Goal: Task Accomplishment & Management: Complete application form

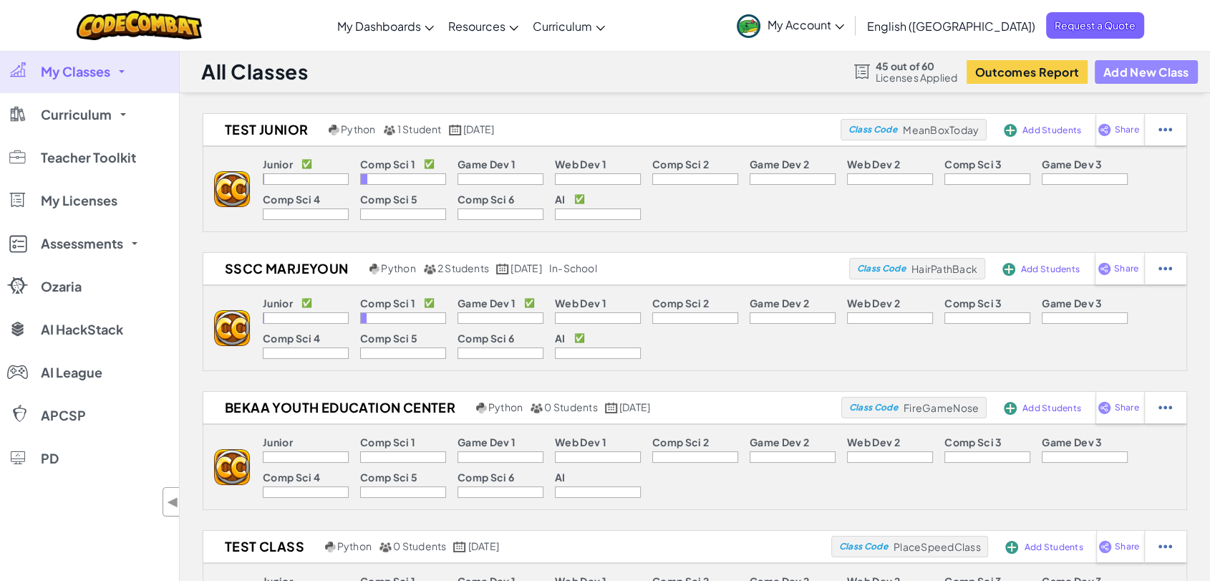
click at [1144, 69] on button "Add New Class" at bounding box center [1146, 72] width 103 height 24
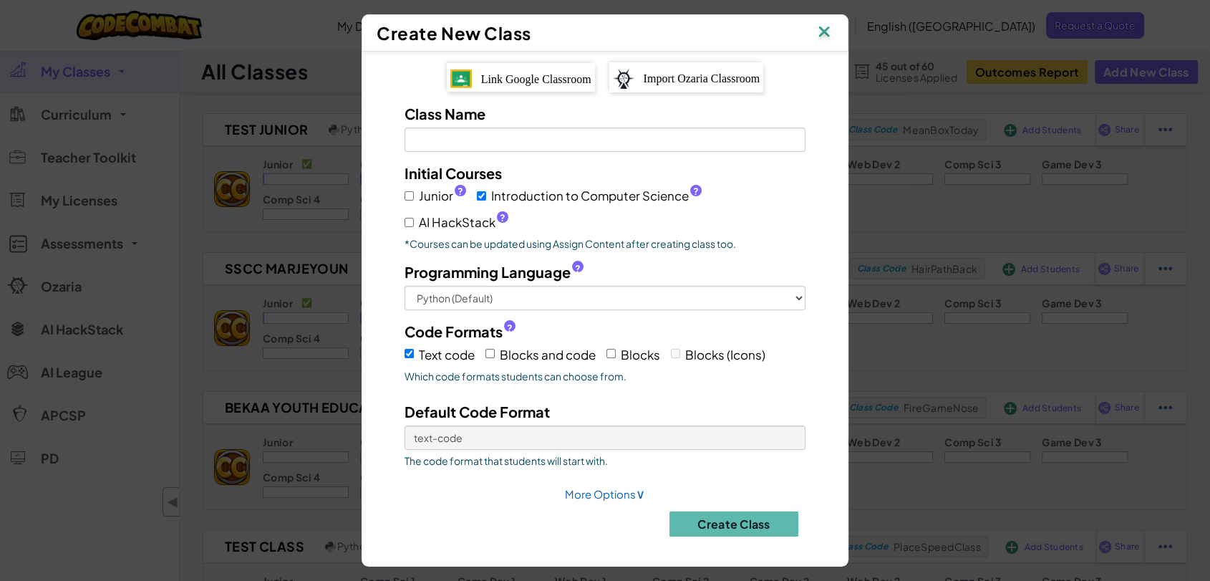
click at [539, 74] on span "Link Google Classroom" at bounding box center [536, 79] width 110 height 12
click at [481, 134] on input "Class Name Field is required" at bounding box center [604, 139] width 401 height 24
type input "Test code"
click at [482, 191] on input "Introduction to Computer Science ?" at bounding box center [481, 195] width 9 height 9
checkbox input "false"
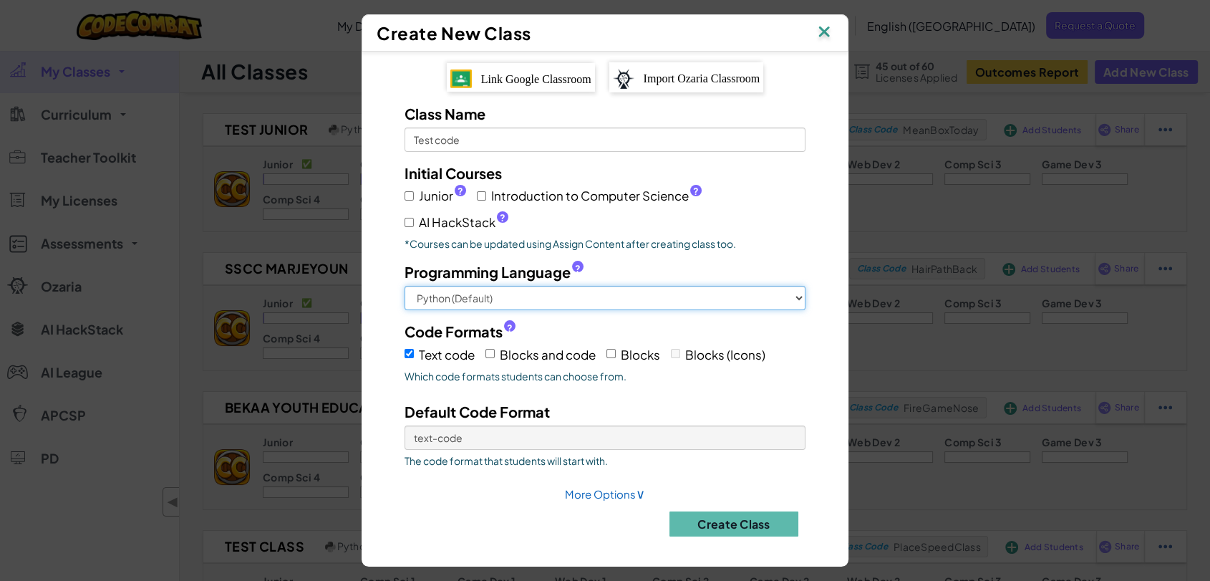
click at [585, 290] on select "Python (Default) JavaScript C++ [GEOGRAPHIC_DATA] (Experimental)" at bounding box center [604, 298] width 401 height 24
click at [412, 356] on input "Text code" at bounding box center [408, 353] width 9 height 9
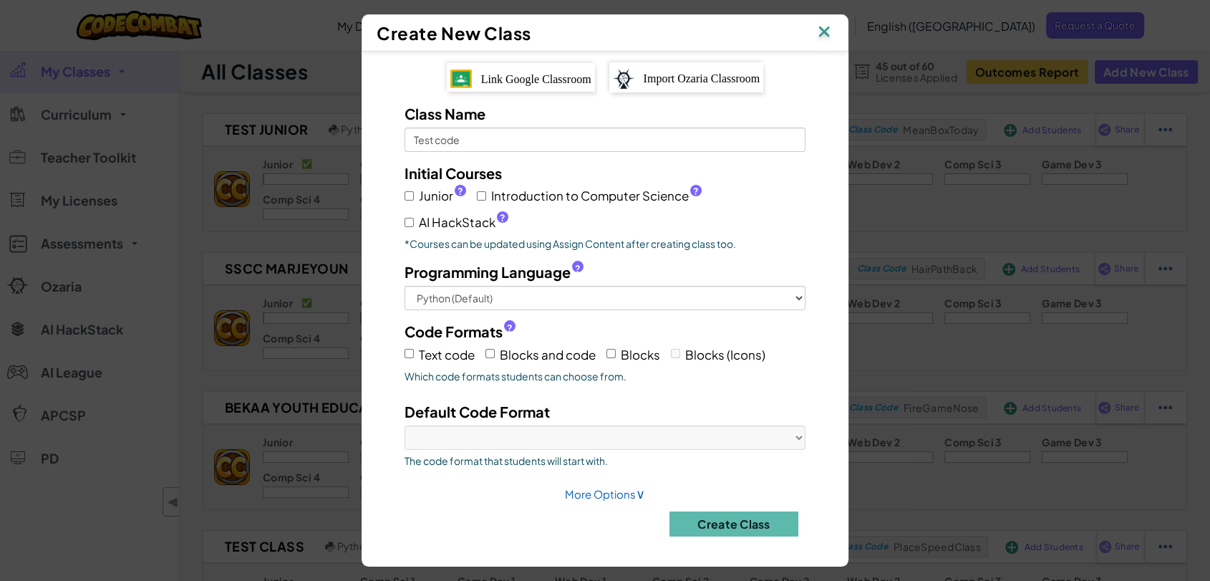
click at [414, 351] on label "Text code" at bounding box center [439, 354] width 70 height 22
click at [414, 351] on input "Text code" at bounding box center [408, 353] width 9 height 9
checkbox input "true"
click at [611, 493] on link "More Options ∨" at bounding box center [605, 494] width 80 height 14
select select
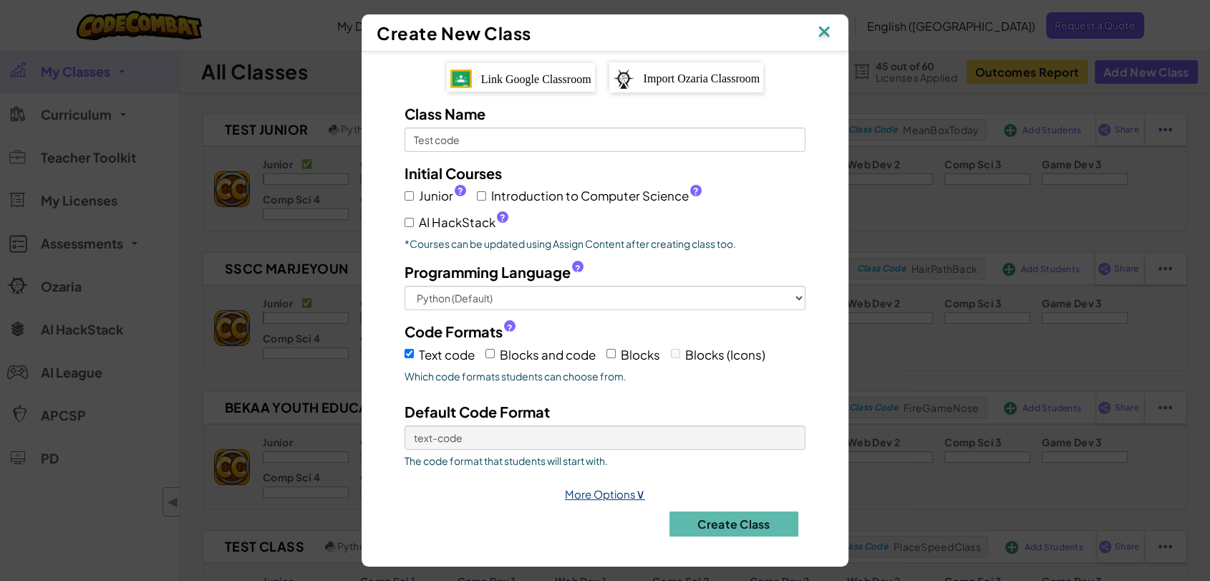
select select
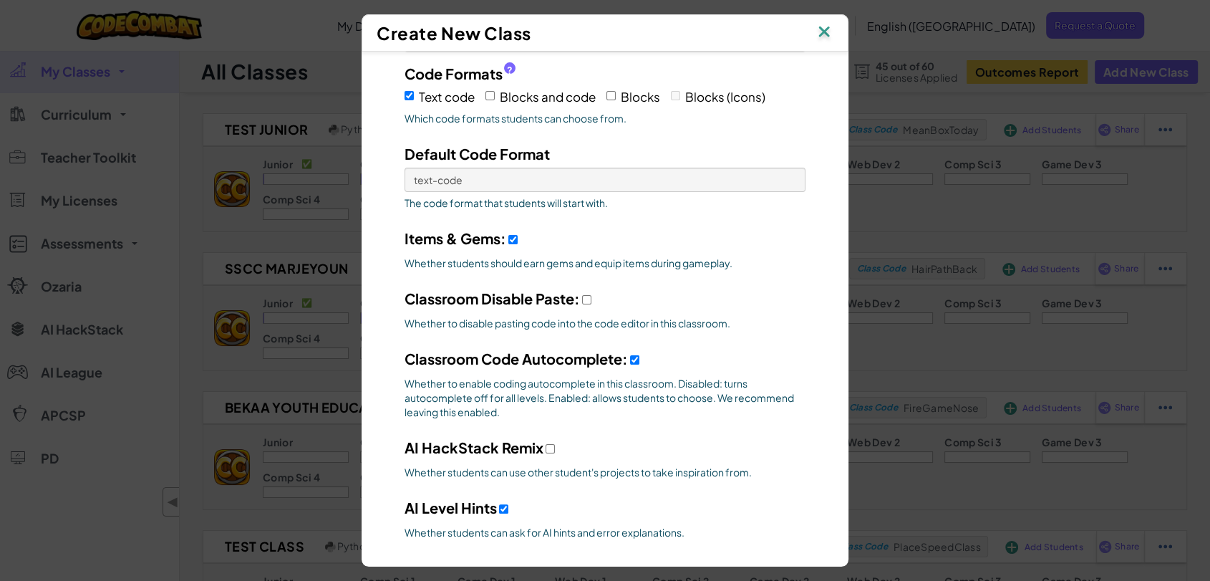
scroll to position [260, 0]
click at [508, 238] on input "Items & Gems:" at bounding box center [512, 237] width 9 height 9
checkbox input "false"
select select
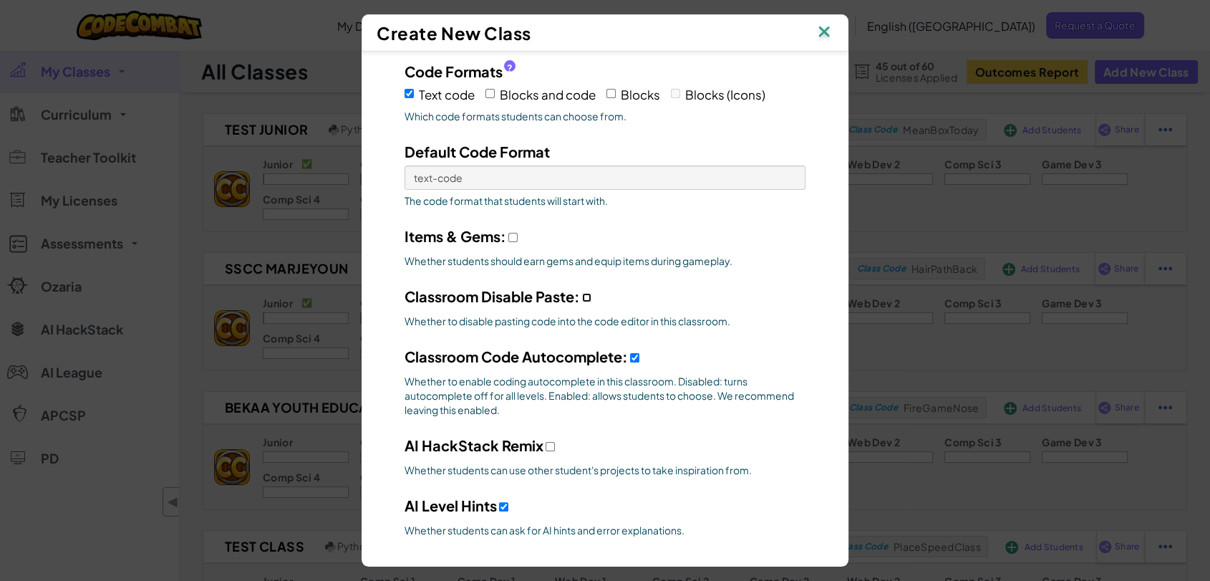
click at [583, 296] on input "Classroom Disable Paste:" at bounding box center [586, 297] width 9 height 9
checkbox input "true"
select select
click at [632, 353] on input "Classroom Code Autocomplete:" at bounding box center [634, 357] width 9 height 9
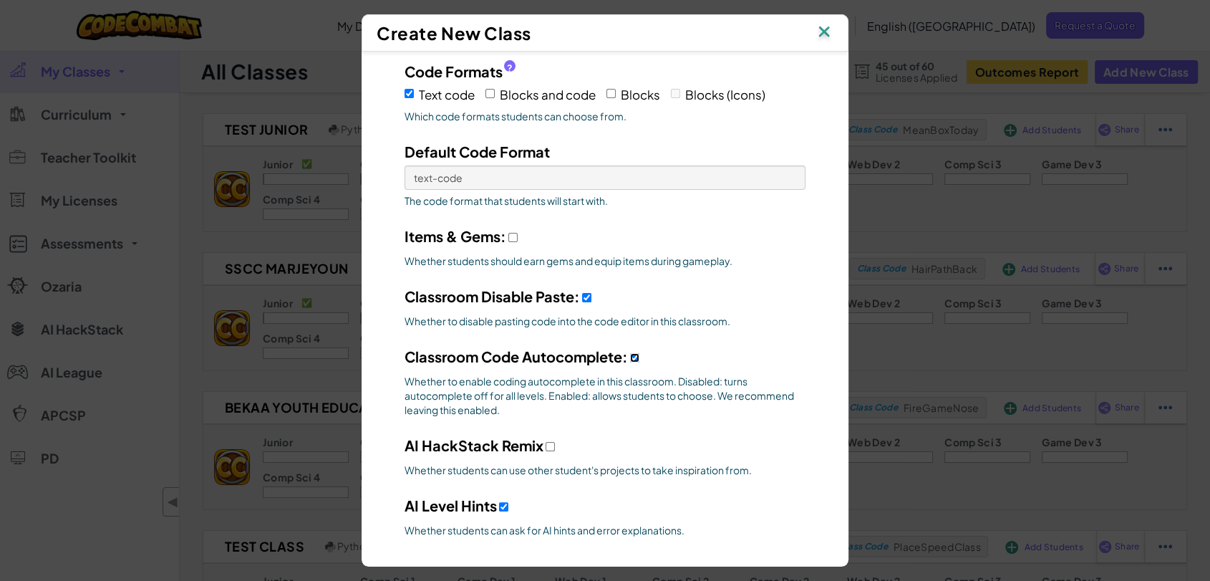
checkbox input "false"
select select
click at [487, 502] on span "AI Level Hints" at bounding box center [450, 505] width 92 height 18
click at [545, 451] on input "AI HackStack Remix" at bounding box center [549, 446] width 9 height 9
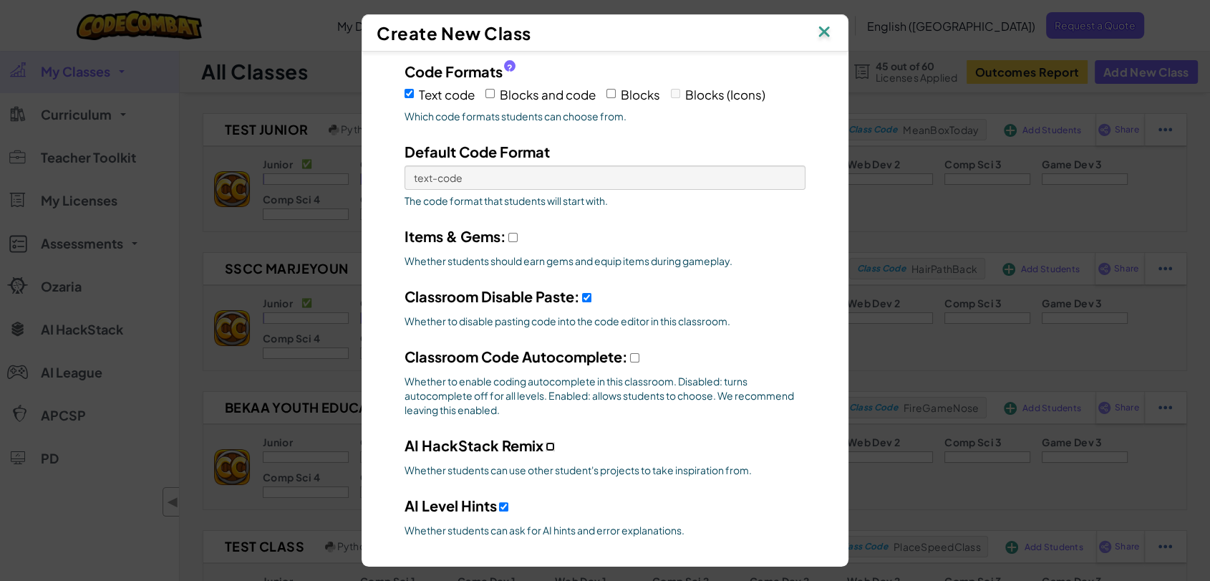
checkbox input "true"
select select
click at [499, 504] on input "AI HackStack Remix" at bounding box center [503, 506] width 9 height 9
checkbox input "false"
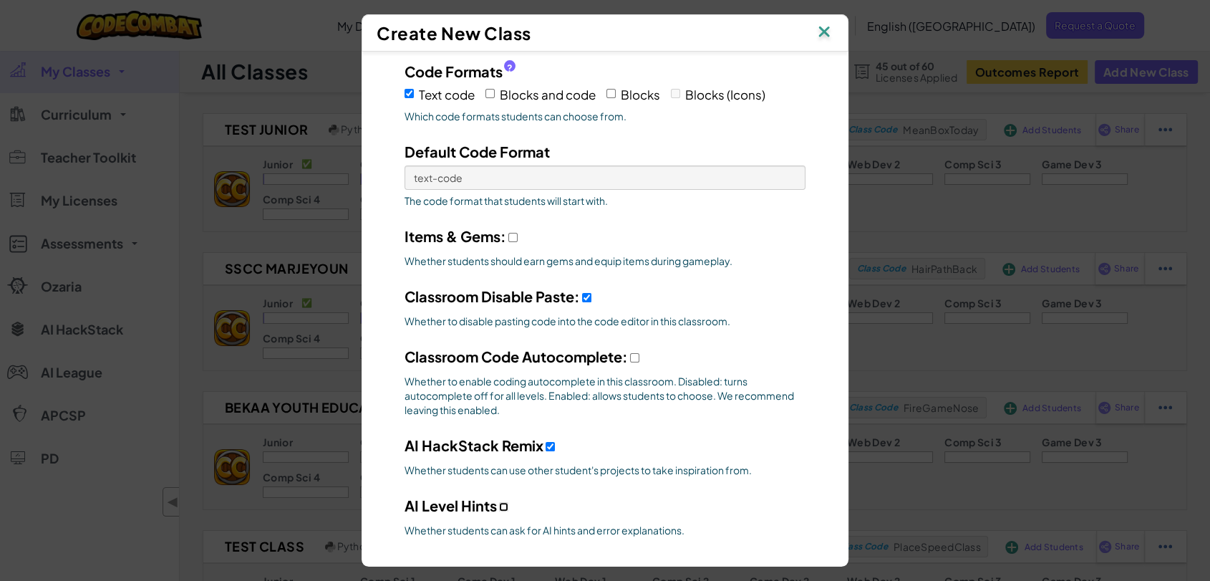
select select
click at [538, 443] on div "AI HackStack Remix Whether students can use other student's projects to take in…" at bounding box center [605, 459] width 422 height 49
click at [544, 448] on div "AI HackStack Remix Whether students can use other student's projects to take in…" at bounding box center [605, 459] width 422 height 49
click at [545, 445] on input "AI HackStack Remix" at bounding box center [549, 446] width 9 height 9
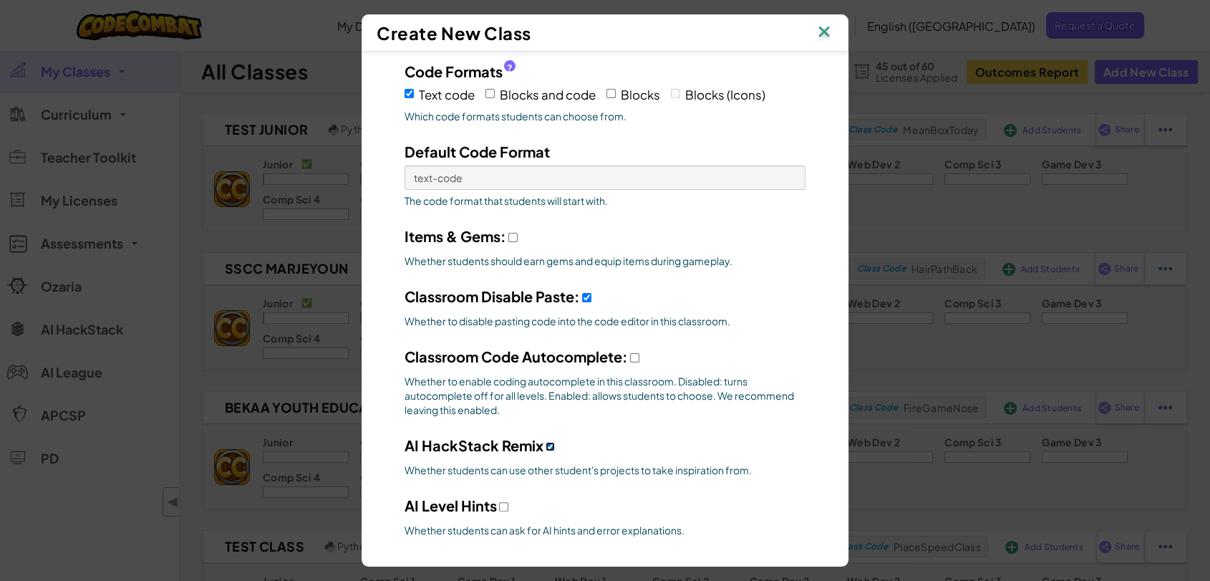
checkbox input "false"
select select
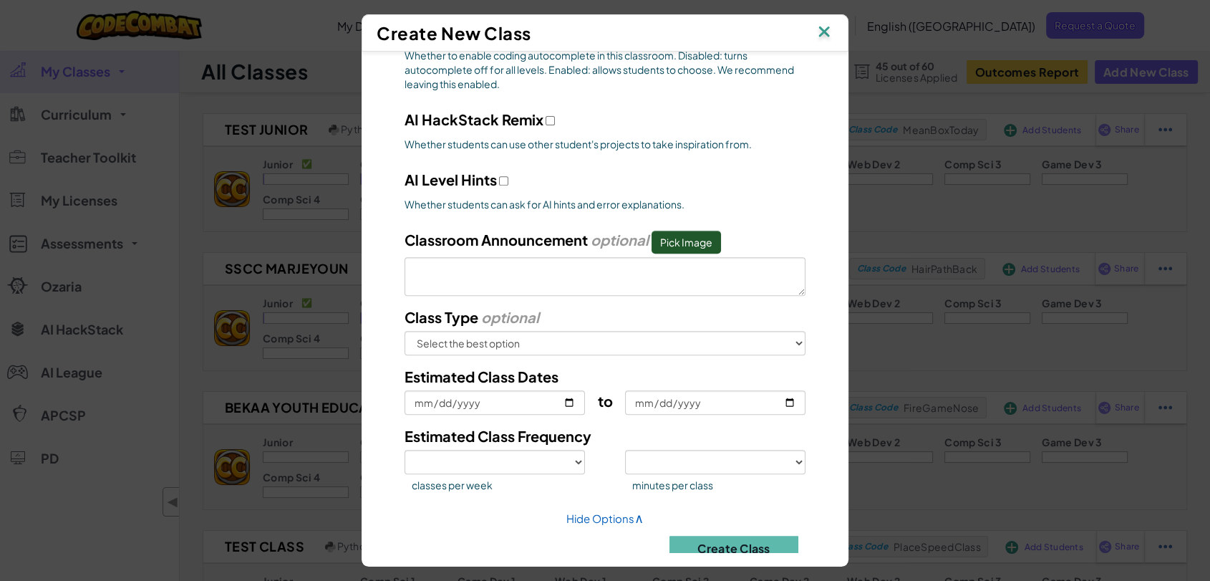
scroll to position [603, 0]
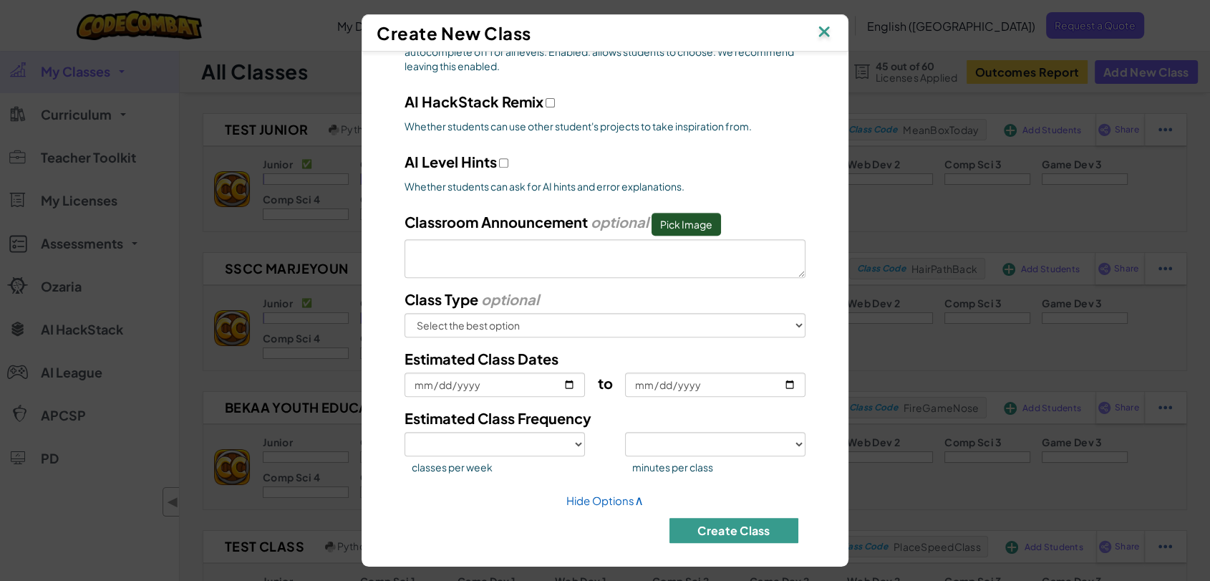
click at [762, 535] on button "Create Class" at bounding box center [733, 530] width 129 height 25
select select
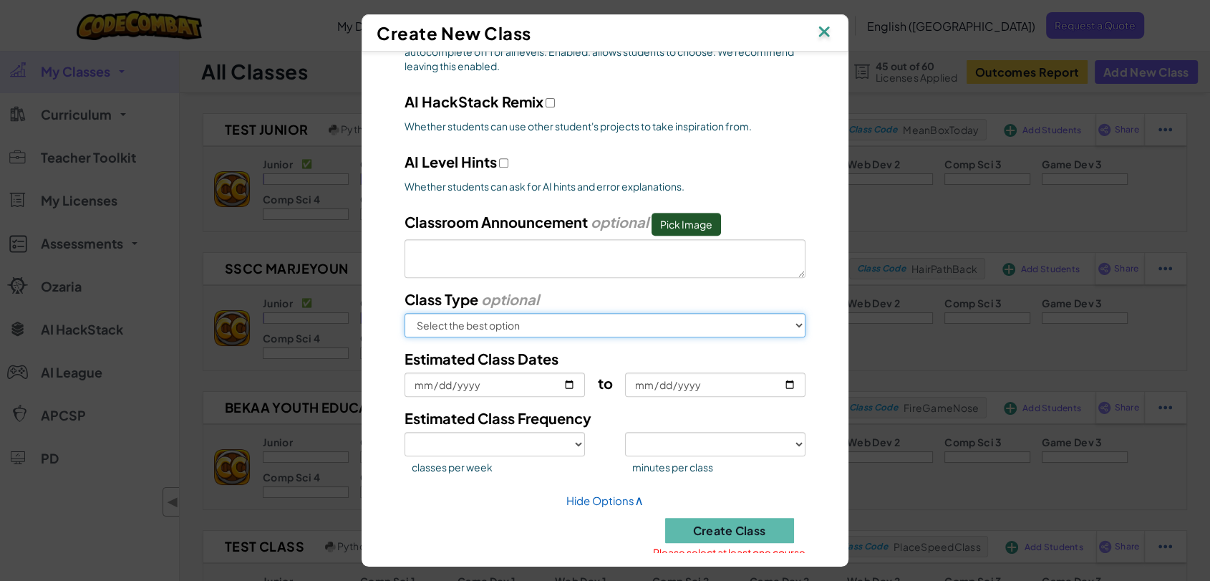
click at [603, 319] on select "Select the best option In School After School Online Camp Homeschool Other" at bounding box center [604, 325] width 401 height 24
select select "in-school"
click at [404, 313] on select "Select the best option In School After School Online Camp Homeschool Other" at bounding box center [604, 325] width 401 height 24
select select
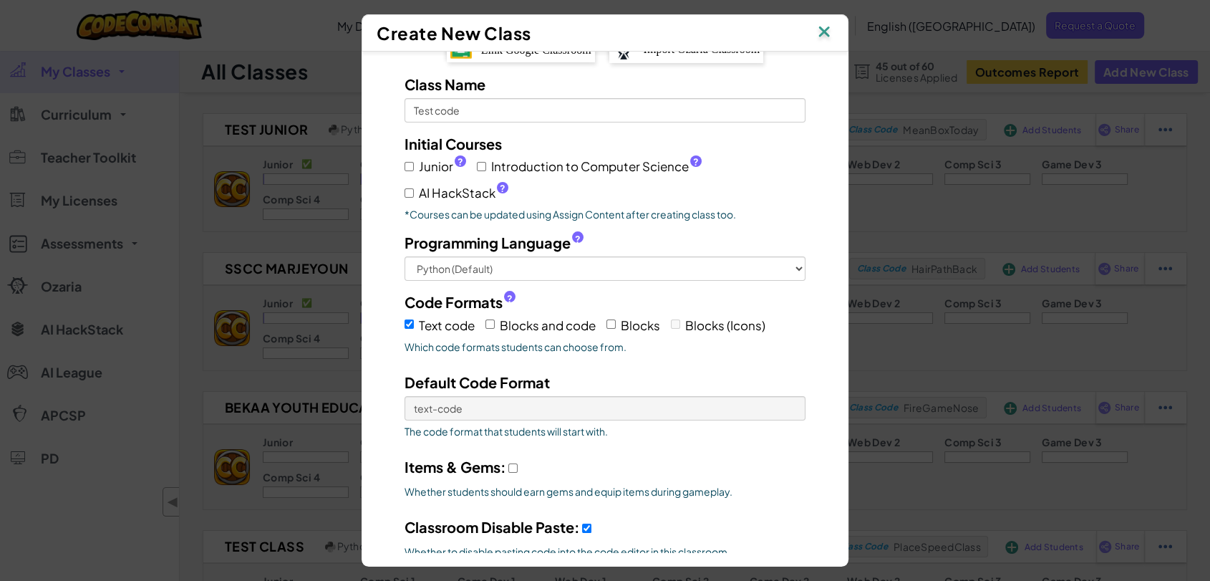
scroll to position [29, 0]
click at [477, 168] on input "Introduction to Computer Science ?" at bounding box center [481, 166] width 9 height 9
checkbox input "true"
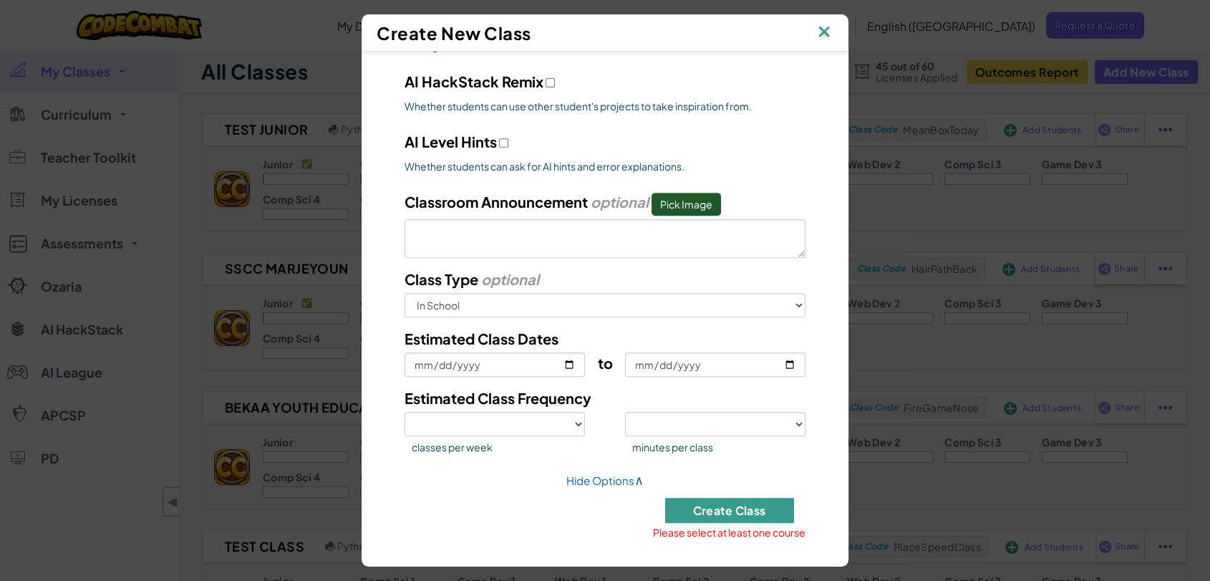
click at [752, 502] on button "Create Class" at bounding box center [729, 510] width 129 height 25
select select
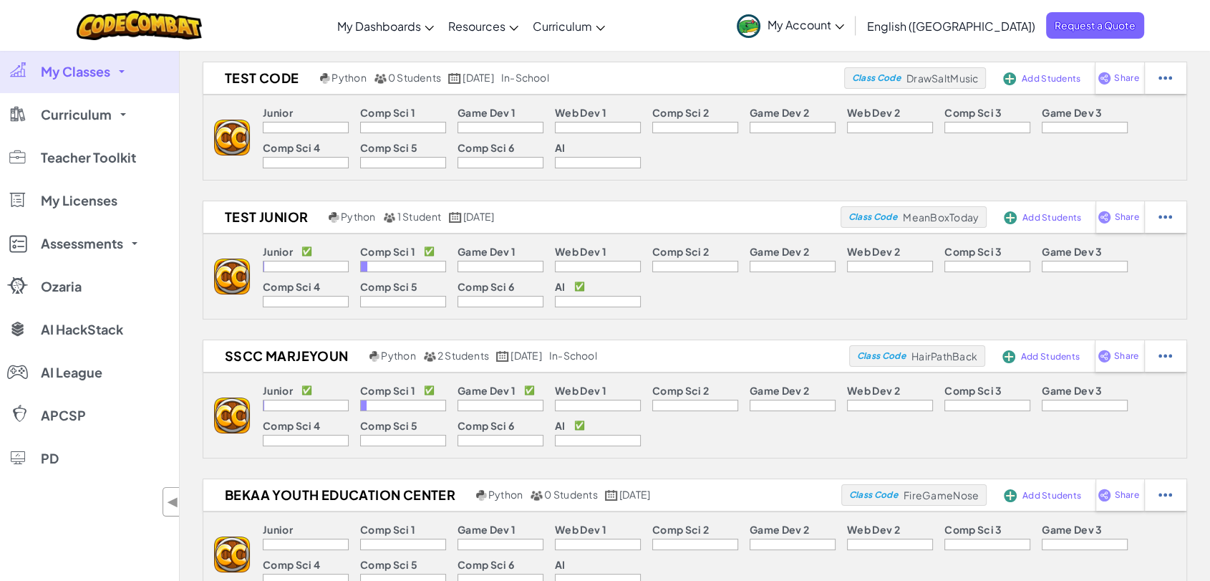
scroll to position [0, 0]
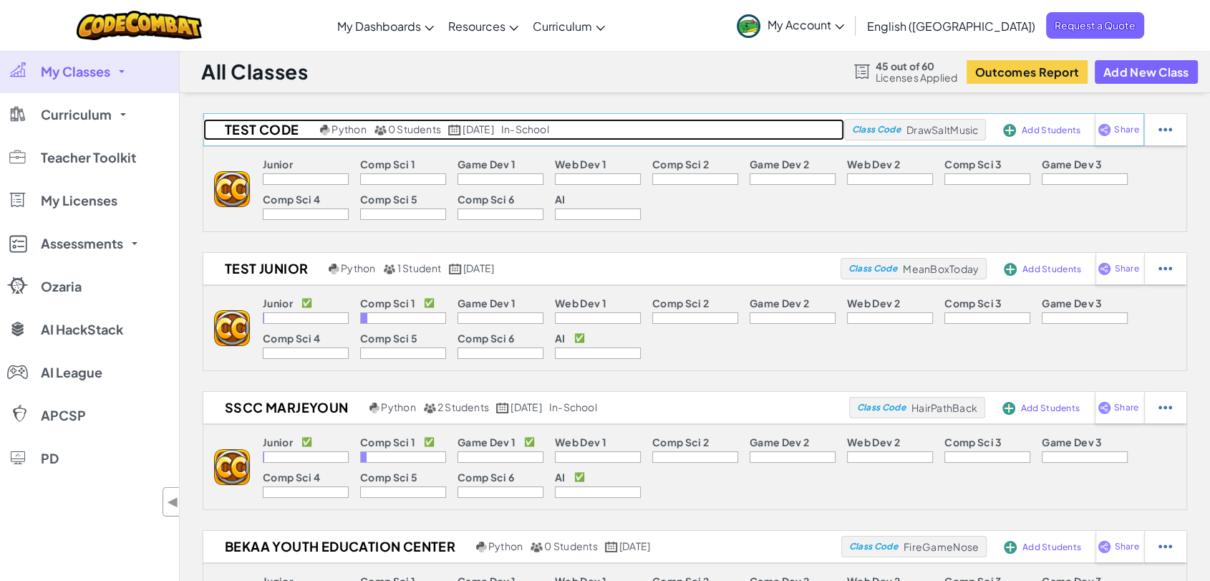
click at [261, 127] on h2 "Test code" at bounding box center [259, 129] width 113 height 21
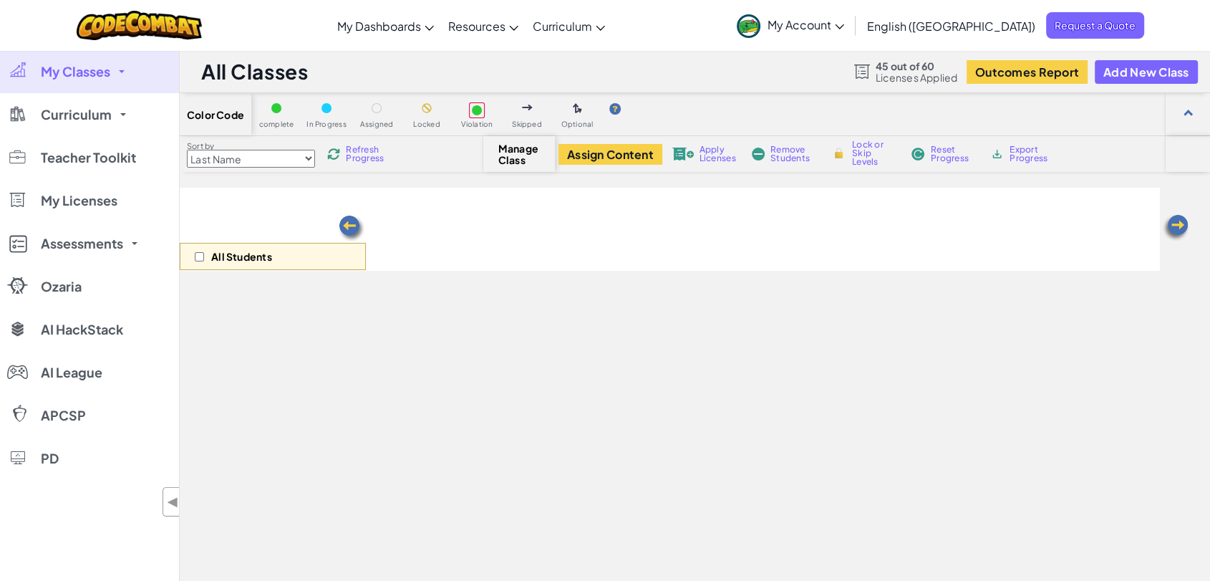
select select "560f1a9f22961295f9427742"
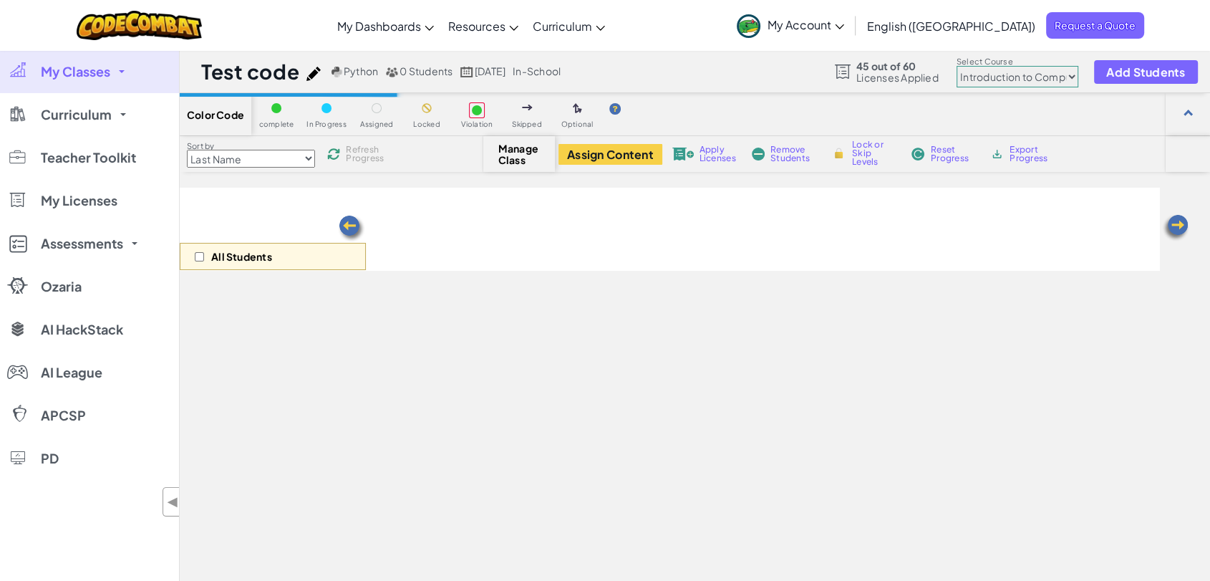
click at [269, 70] on h1 "Test code" at bounding box center [250, 71] width 98 height 27
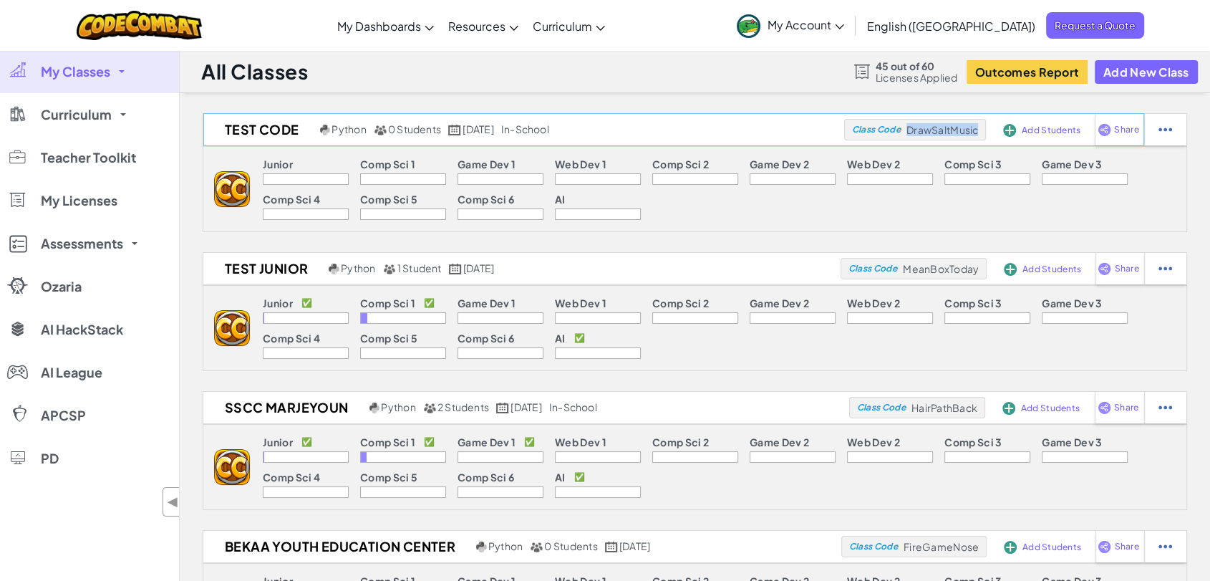
drag, startPoint x: 907, startPoint y: 128, endPoint x: 979, endPoint y: 132, distance: 72.4
click at [979, 132] on div "Class Code DrawSaltMusic" at bounding box center [915, 129] width 142 height 21
copy span "DrawSaltMusic"
click at [844, 25] on span "My Account" at bounding box center [805, 24] width 77 height 15
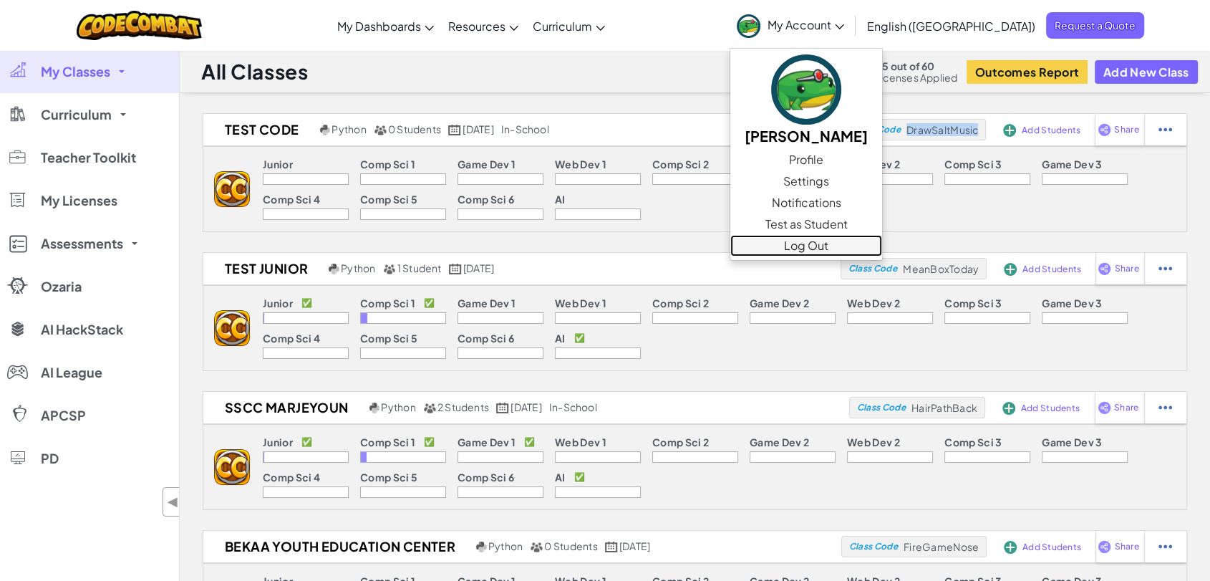
click at [882, 245] on link "Log Out" at bounding box center [806, 245] width 152 height 21
